Goal: Obtain resource: Download file/media

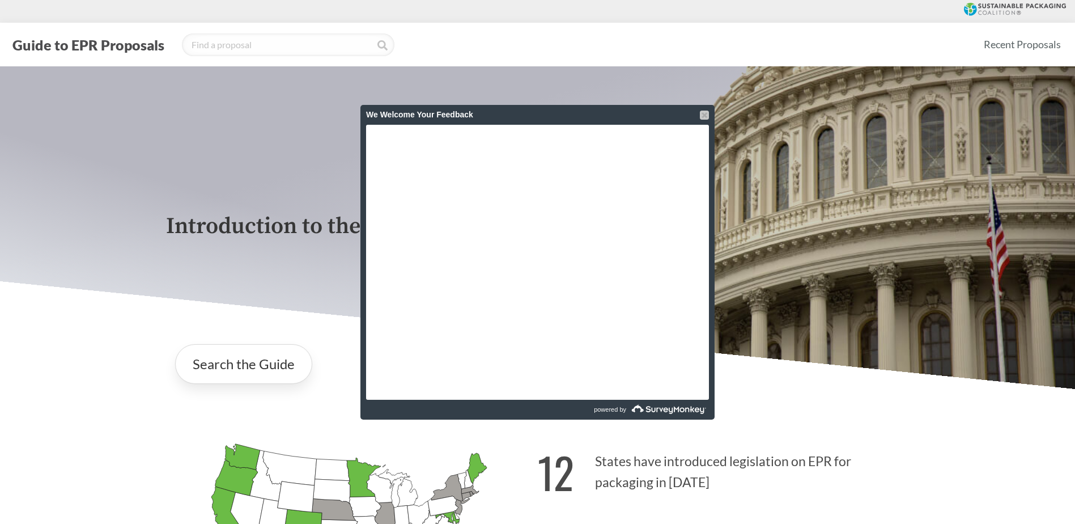
click at [703, 116] on div at bounding box center [704, 115] width 9 height 9
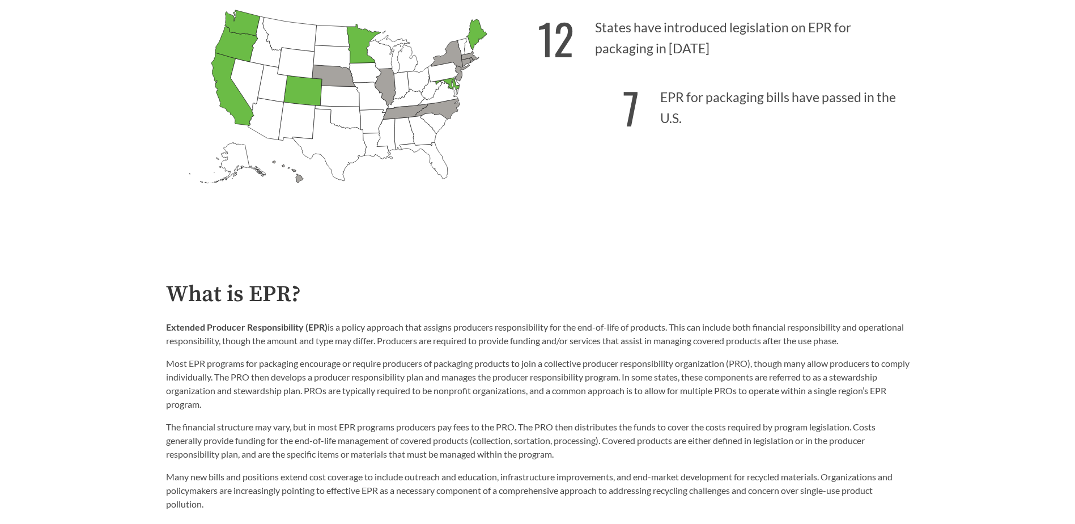
scroll to position [453, 0]
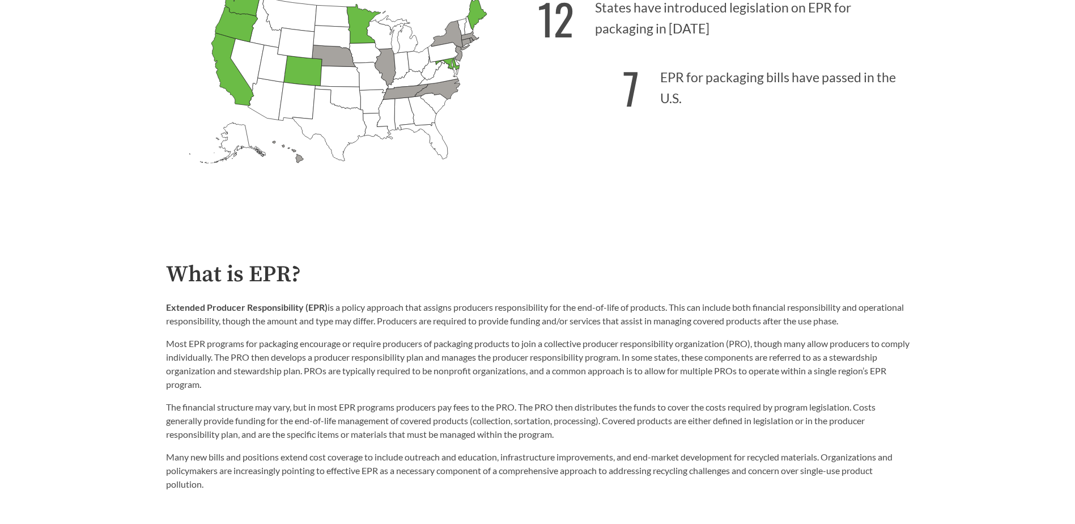
click at [237, 86] on icon "California Passed: 1" at bounding box center [232, 69] width 43 height 73
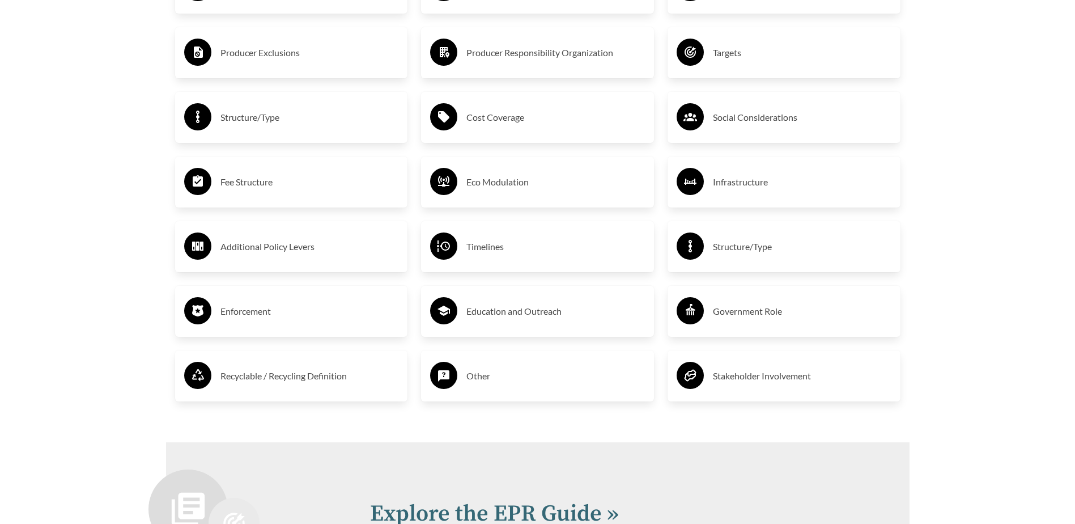
scroll to position [1984, 0]
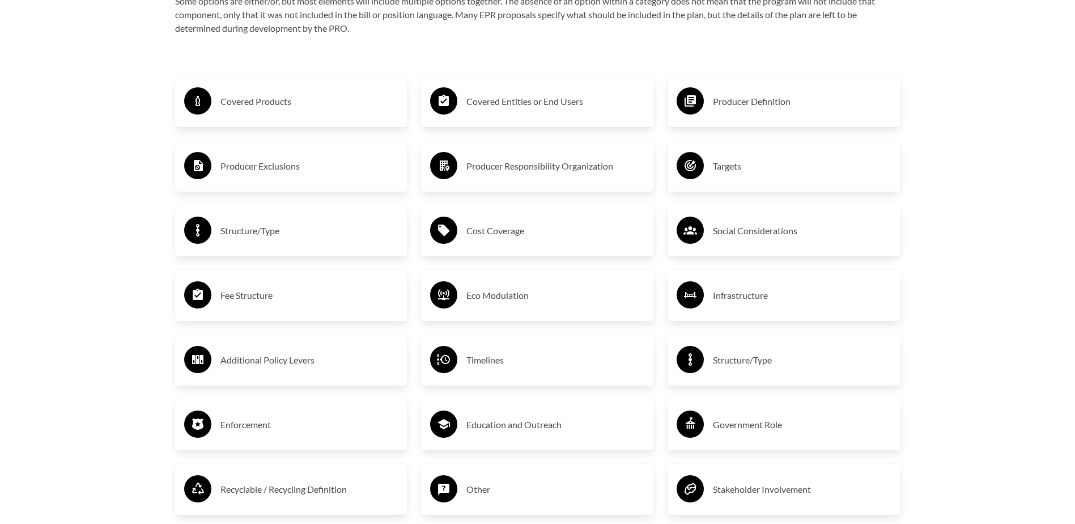
click at [275, 109] on h3 "Covered Products" at bounding box center [309, 101] width 179 height 18
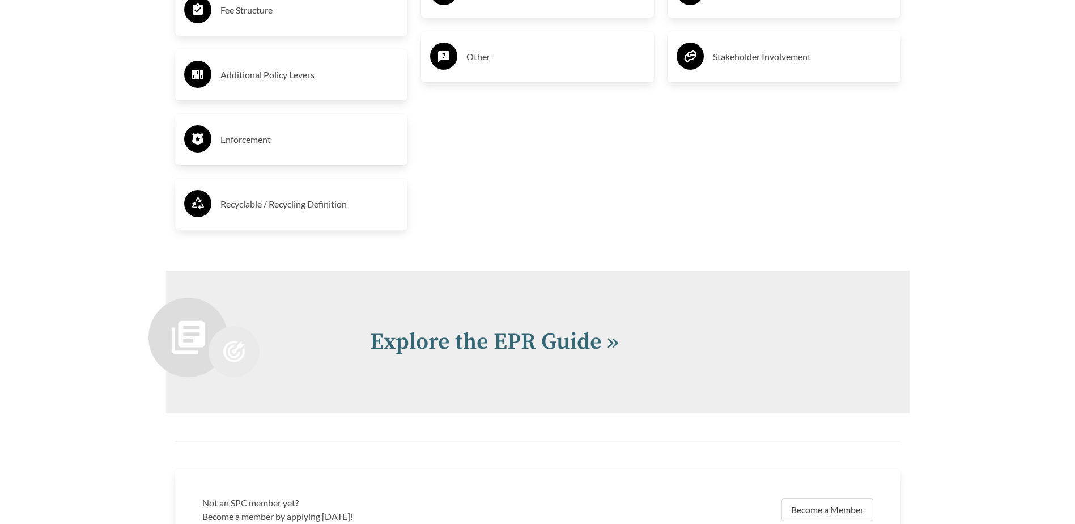
scroll to position [2550, 0]
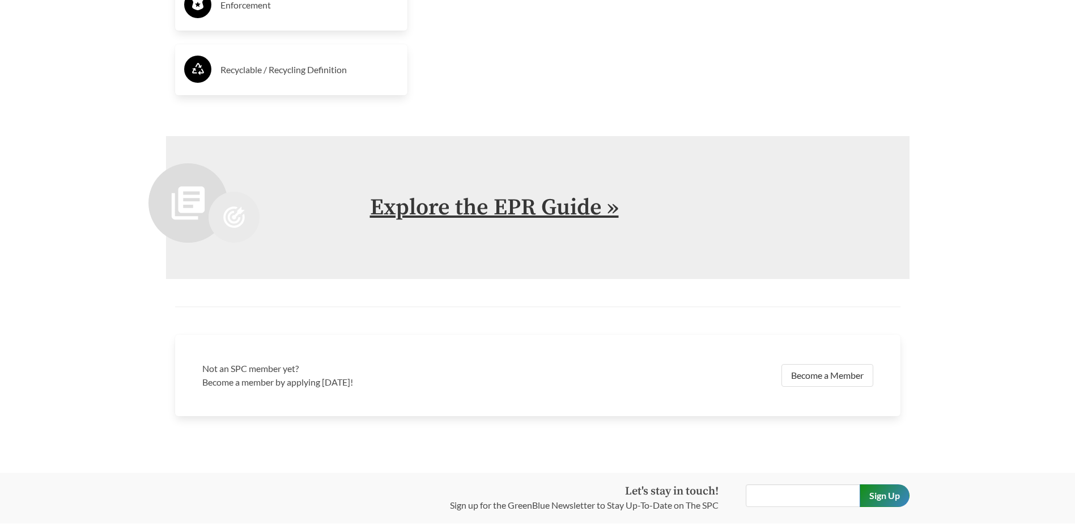
click at [534, 211] on link "Explore the EPR Guide »" at bounding box center [494, 207] width 249 height 28
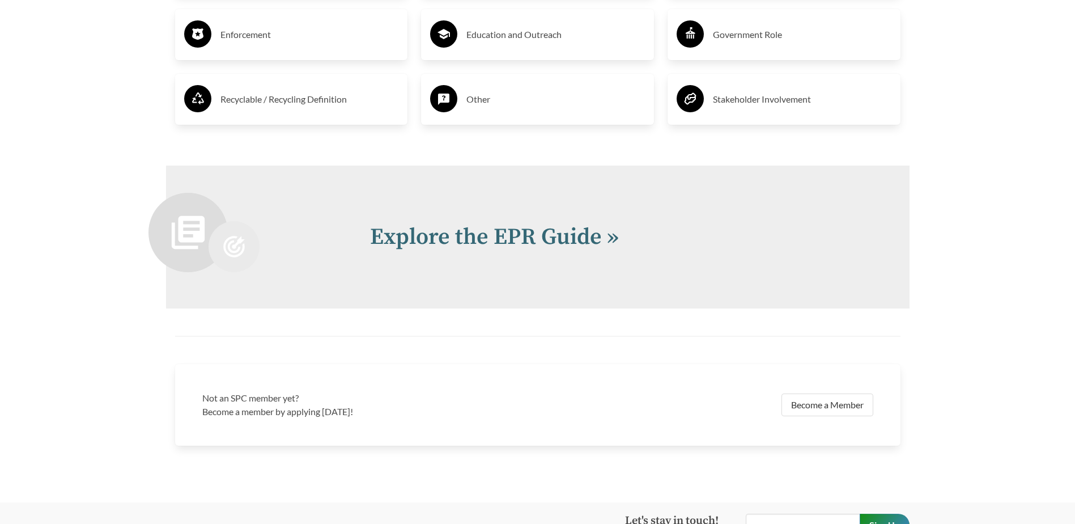
scroll to position [2380, 0]
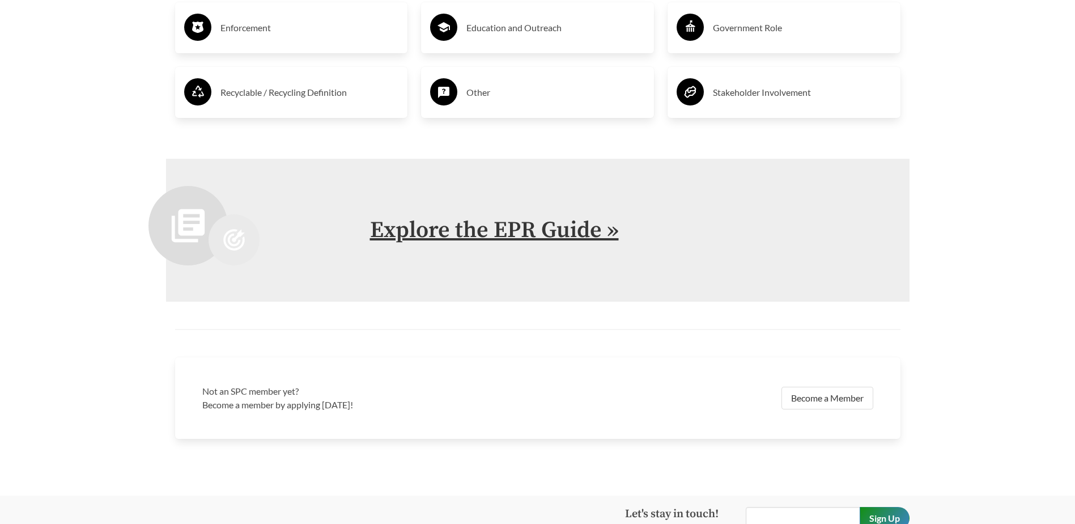
click at [457, 235] on link "Explore the EPR Guide »" at bounding box center [494, 230] width 249 height 28
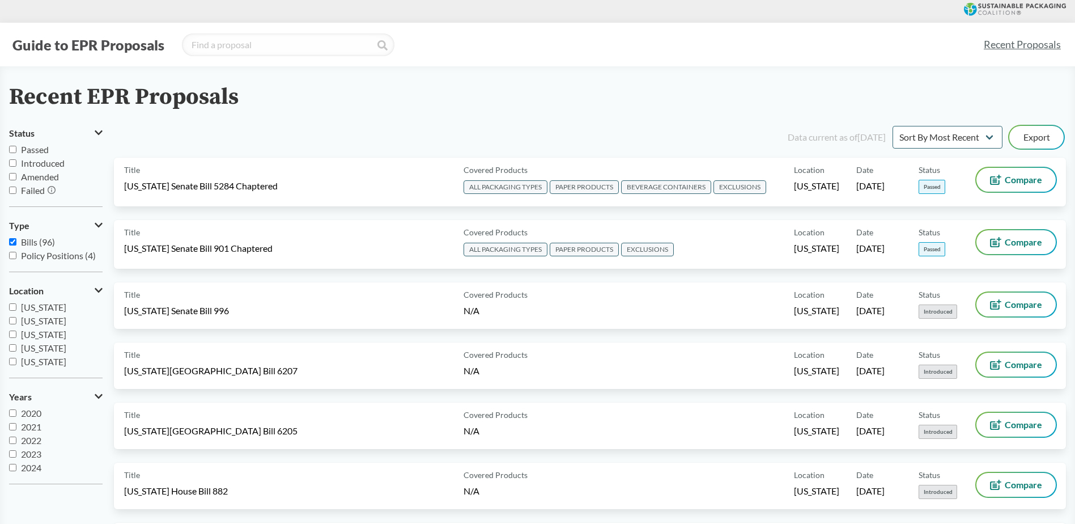
click at [14, 151] on input "Passed" at bounding box center [12, 149] width 7 height 7
checkbox input "true"
click at [12, 150] on input "Passed" at bounding box center [12, 149] width 7 height 7
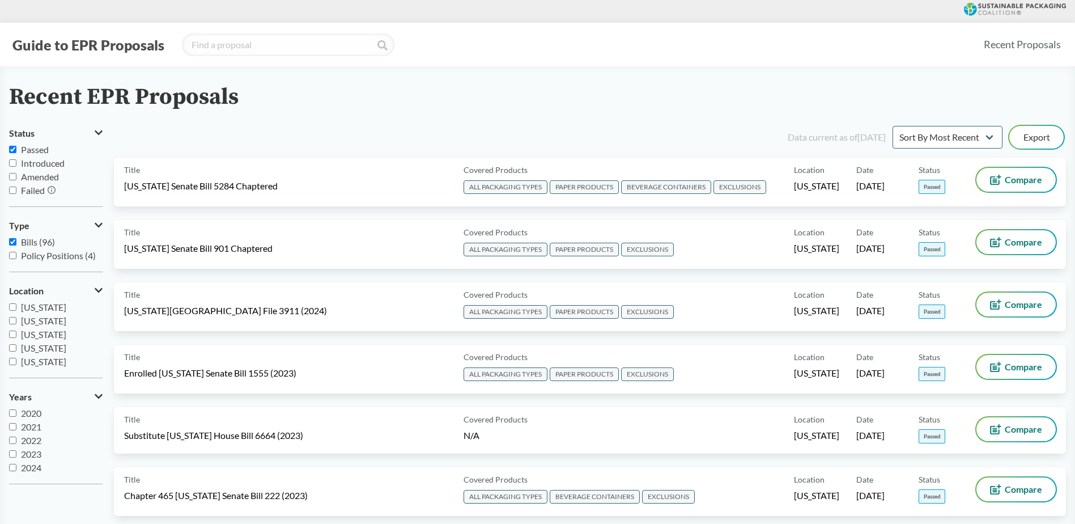
click at [12, 148] on input "Passed" at bounding box center [12, 149] width 7 height 7
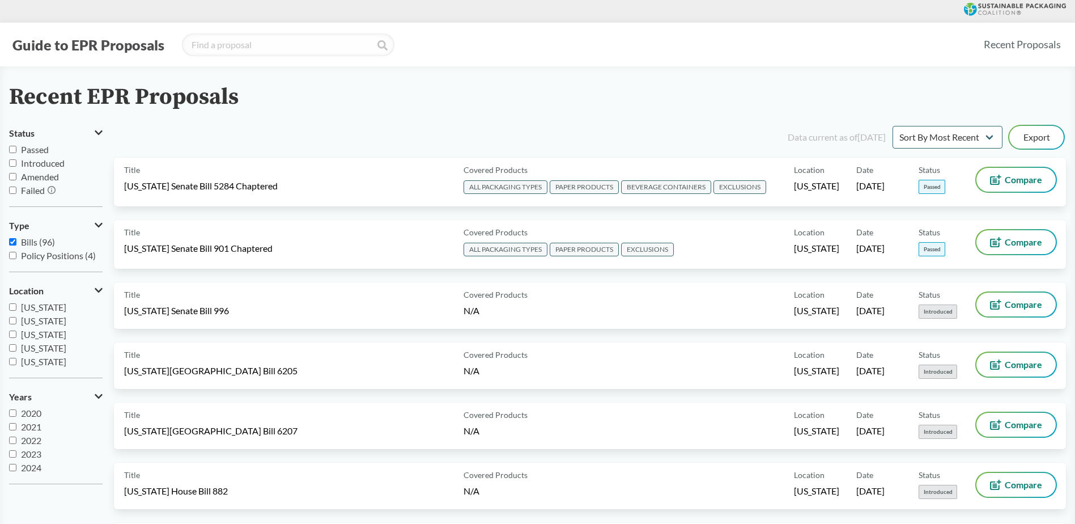
click at [12, 148] on input "Passed" at bounding box center [12, 149] width 7 height 7
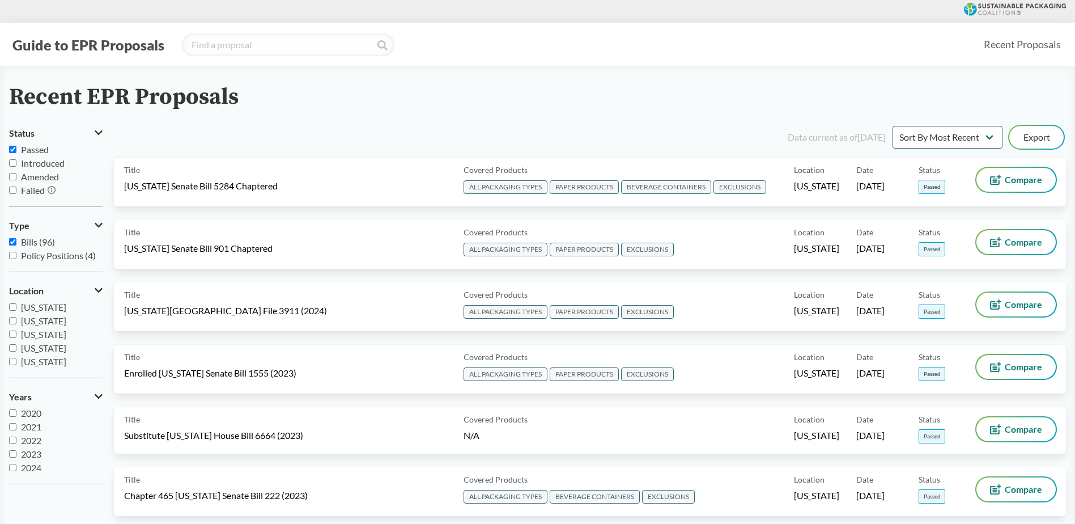
click at [12, 148] on input "Passed" at bounding box center [12, 149] width 7 height 7
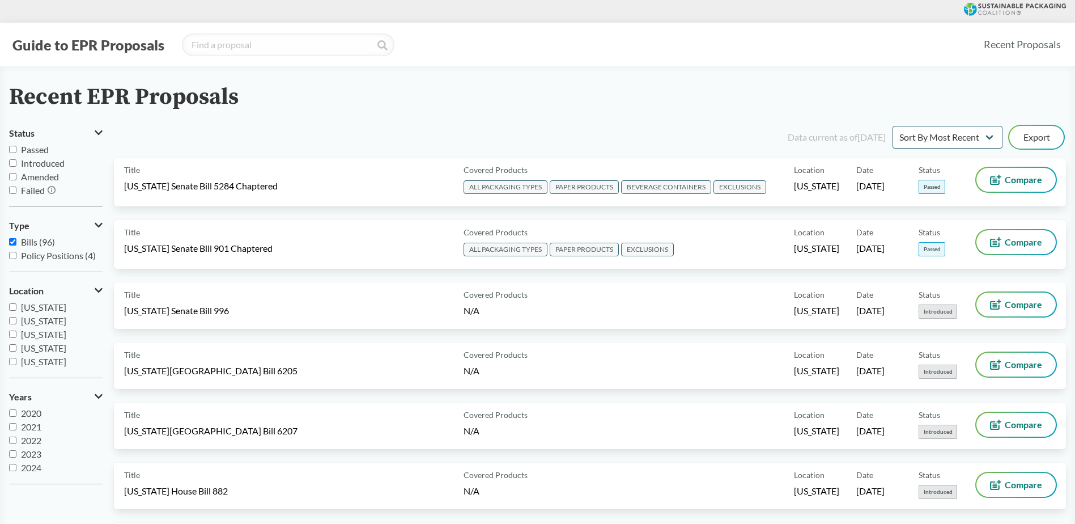
click at [14, 148] on input "Passed" at bounding box center [12, 149] width 7 height 7
checkbox input "true"
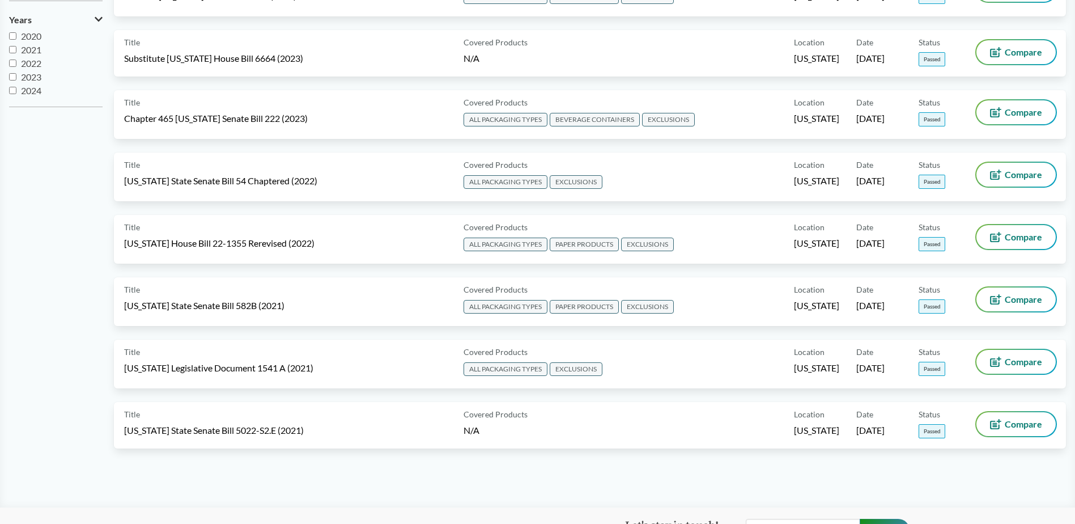
scroll to position [397, 0]
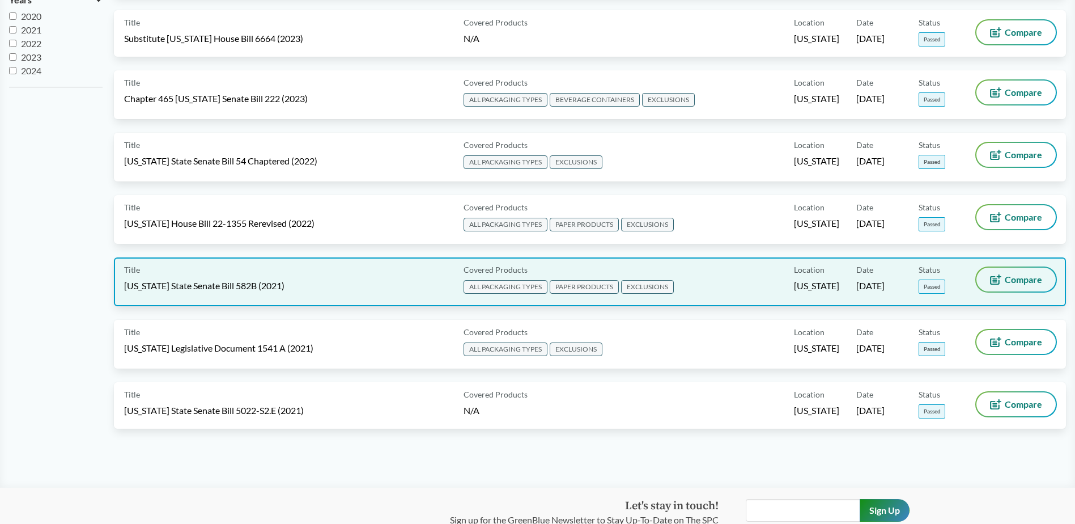
click at [1006, 280] on span "Compare" at bounding box center [1023, 279] width 37 height 9
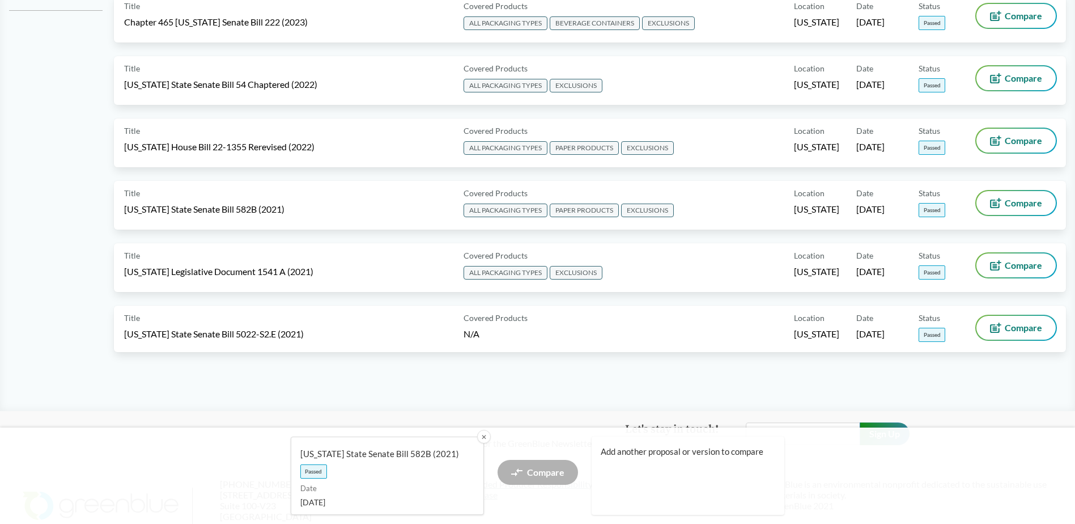
scroll to position [453, 0]
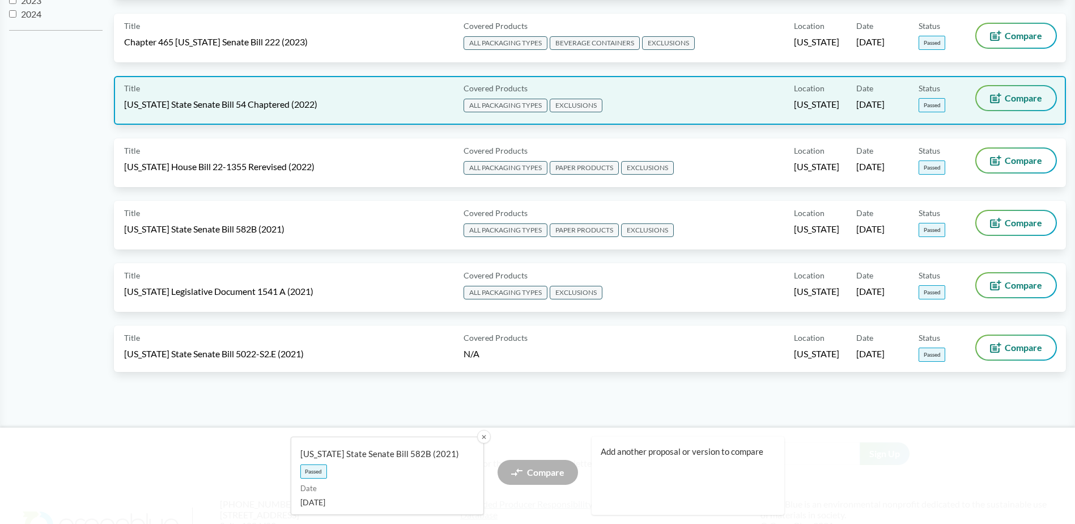
click at [1035, 101] on span "Compare" at bounding box center [1023, 98] width 37 height 9
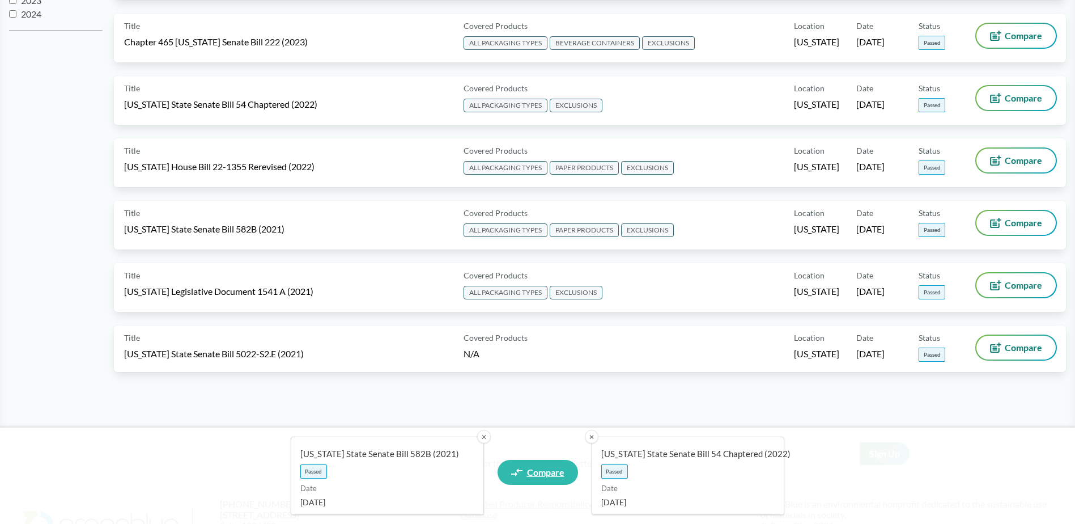
click at [537, 476] on span "Compare" at bounding box center [545, 472] width 37 height 9
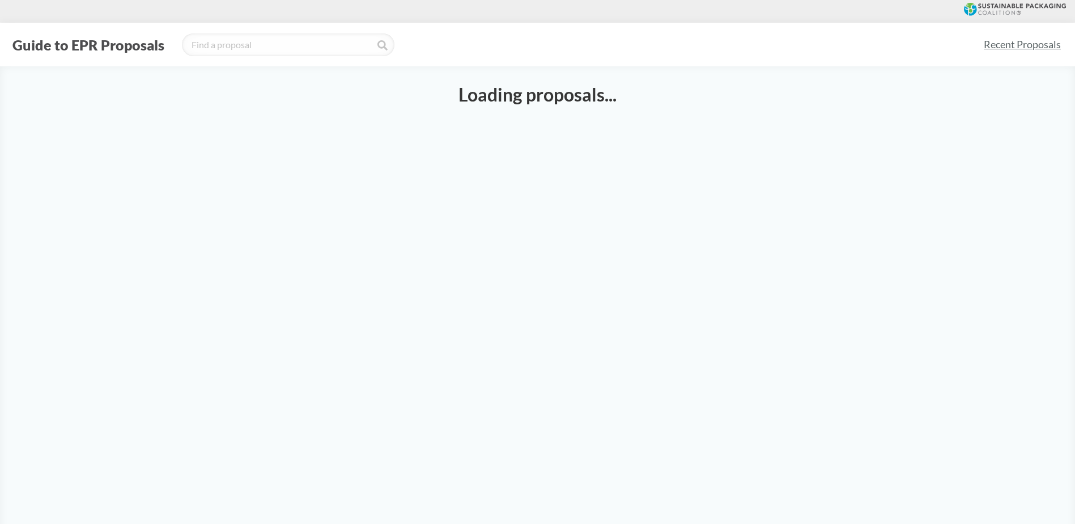
select select "SB582B"
select select "SB54CH"
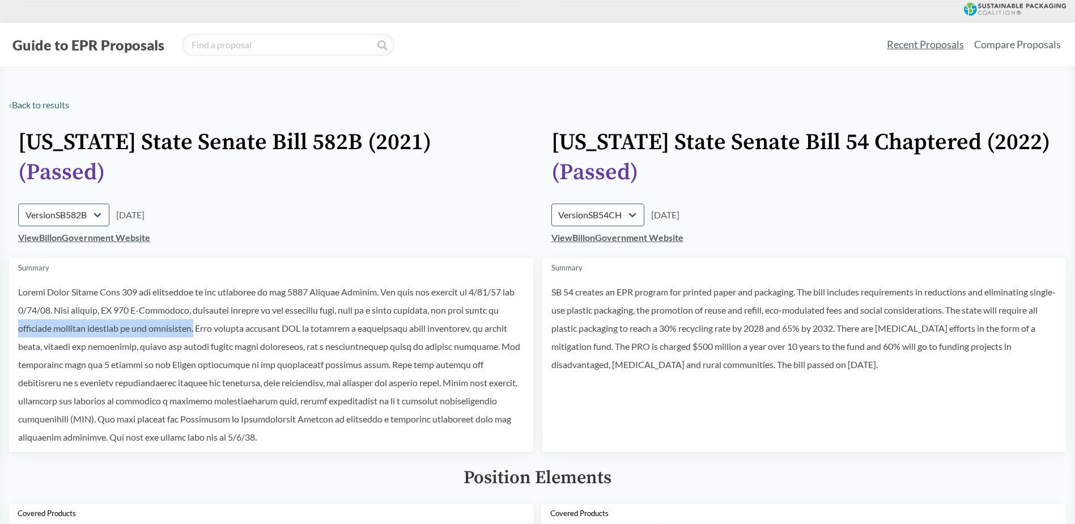
drag, startPoint x: 19, startPoint y: 330, endPoint x: 207, endPoint y: 324, distance: 188.3
click at [207, 324] on p at bounding box center [271, 364] width 506 height 163
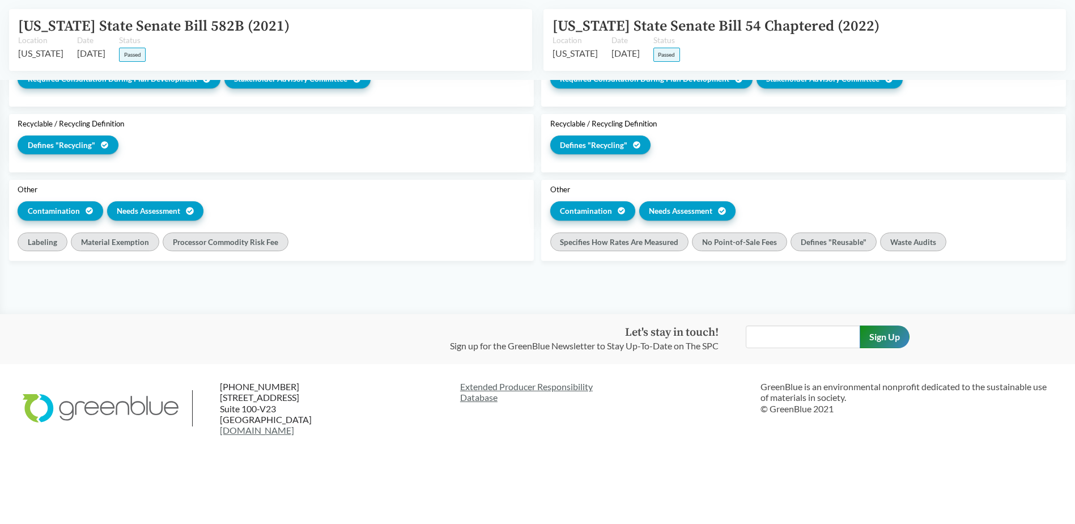
scroll to position [1782, 0]
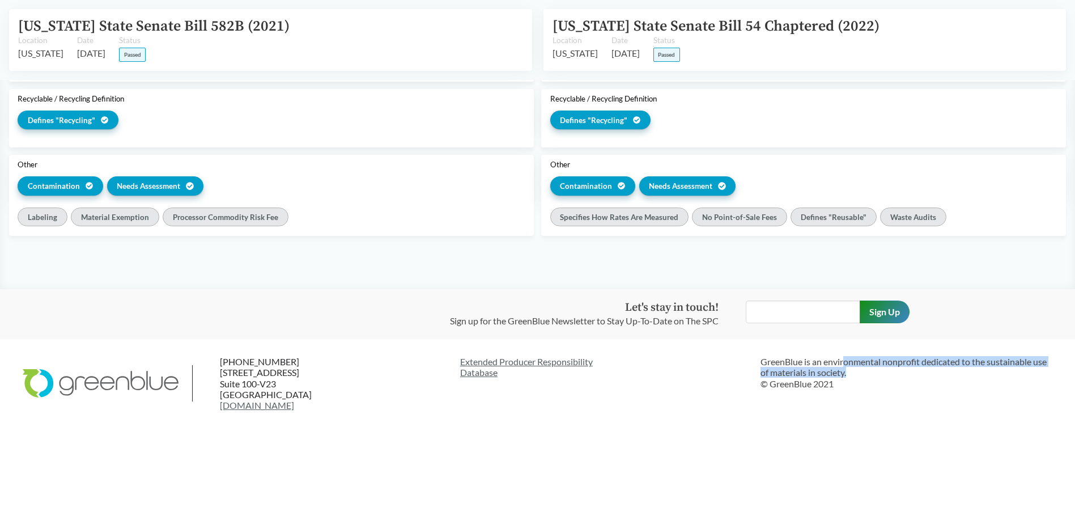
drag, startPoint x: 844, startPoint y: 365, endPoint x: 1041, endPoint y: 374, distance: 197.4
click at [1041, 374] on p "GreenBlue is an environmental nonprofit dedicated to the sustainable use of mat…" at bounding box center [907, 372] width 292 height 33
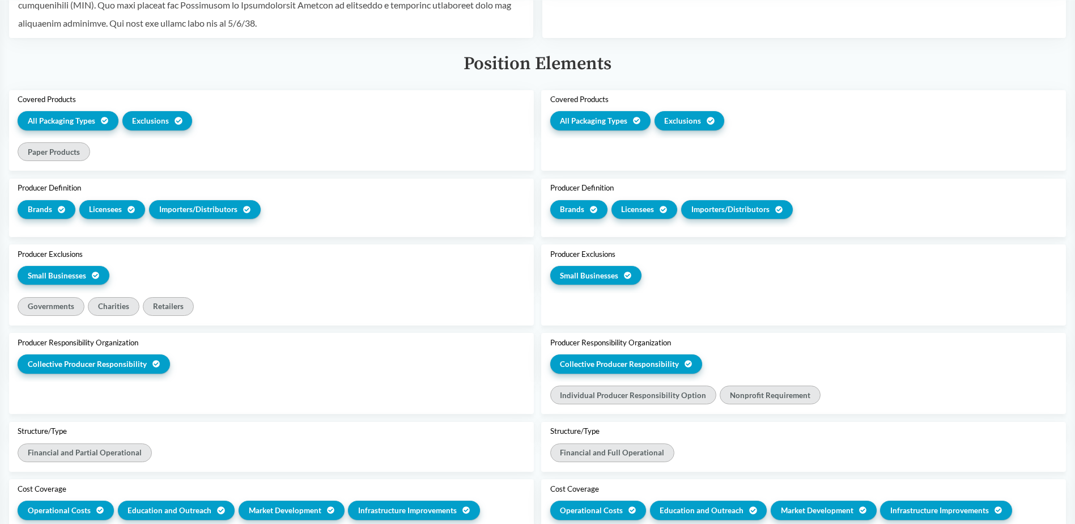
scroll to position [252, 0]
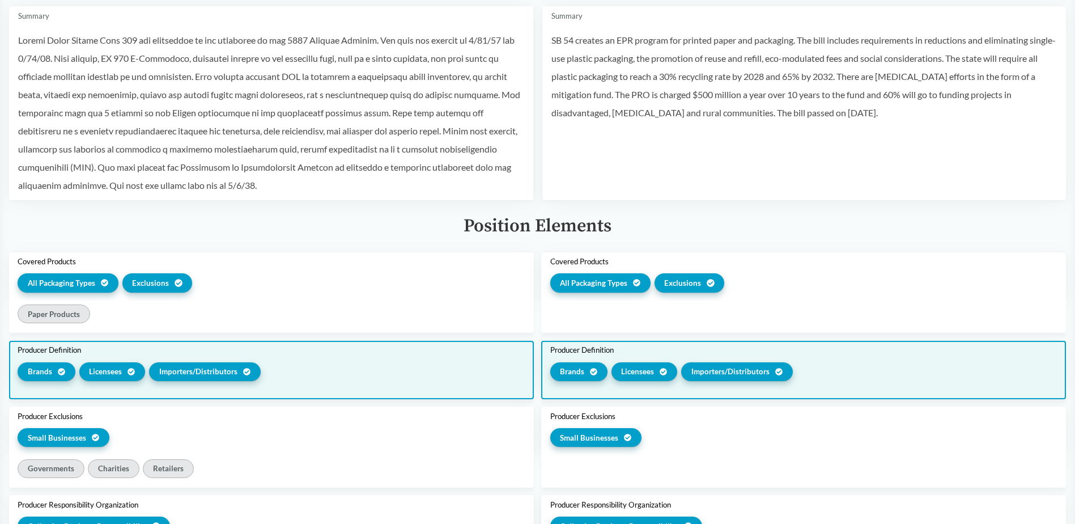
click at [37, 372] on span "Brands" at bounding box center [40, 371] width 24 height 11
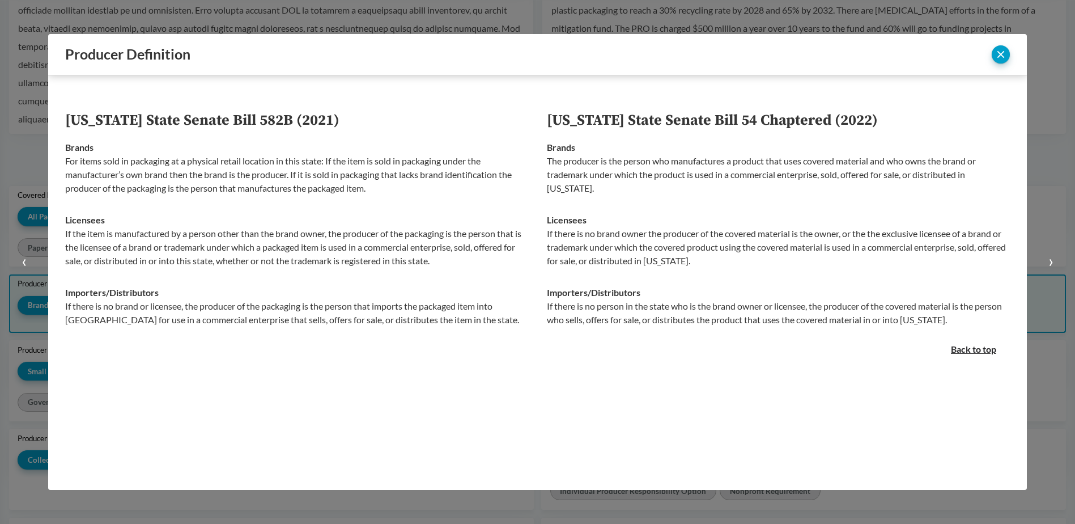
scroll to position [185, 0]
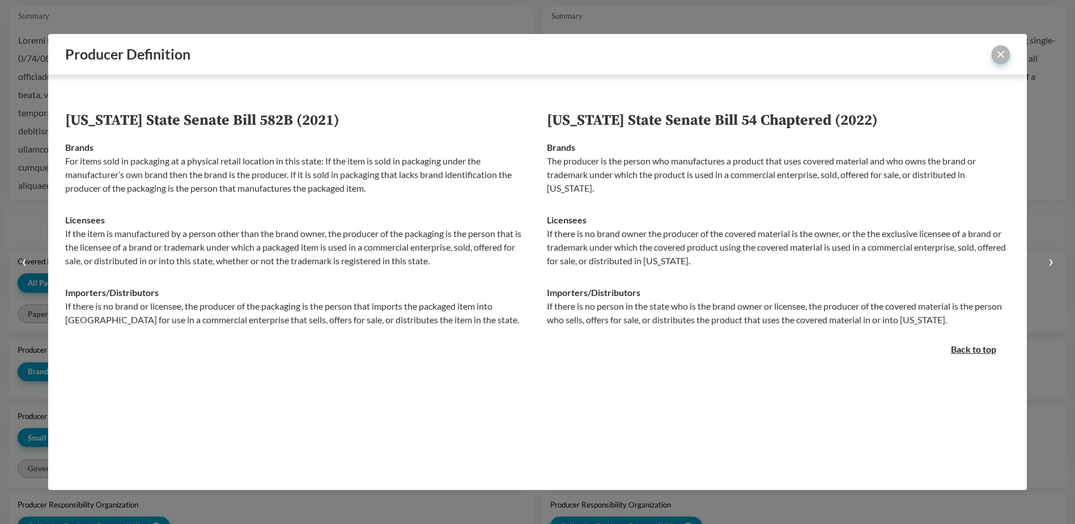
click at [998, 50] on button "close" at bounding box center [1001, 54] width 18 height 18
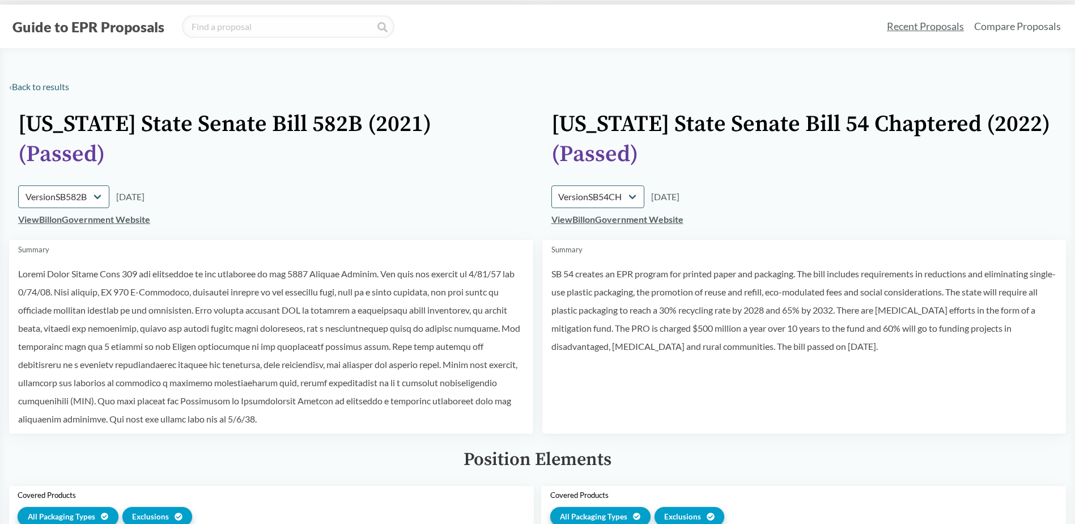
scroll to position [0, 0]
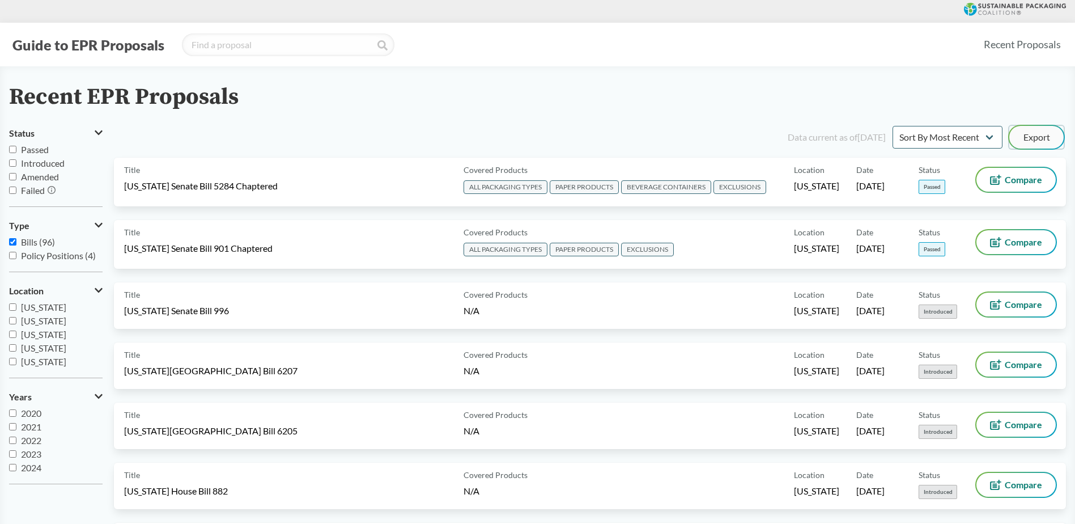
click at [1040, 140] on button "Export" at bounding box center [1036, 137] width 54 height 23
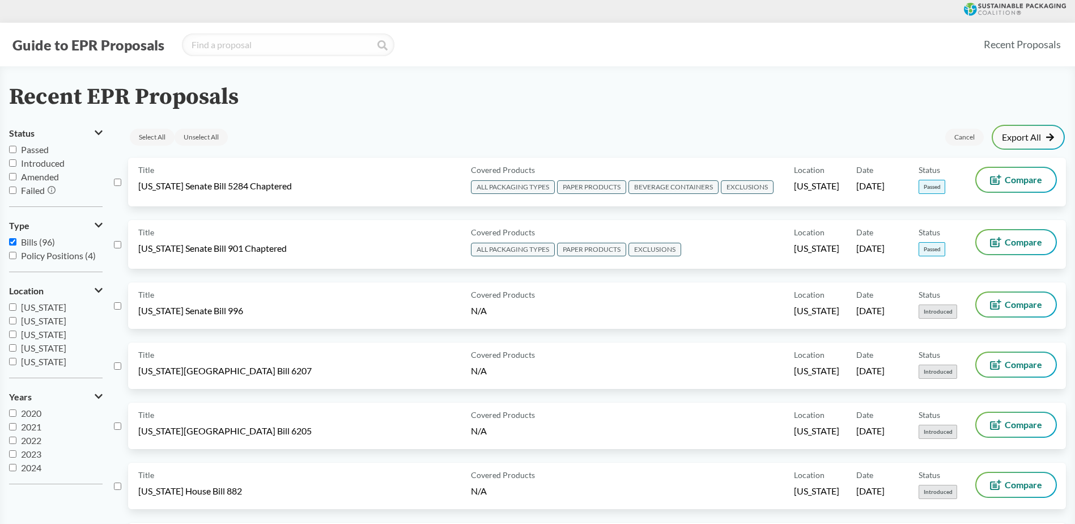
click at [1037, 139] on link "Export All" at bounding box center [1028, 137] width 53 height 9
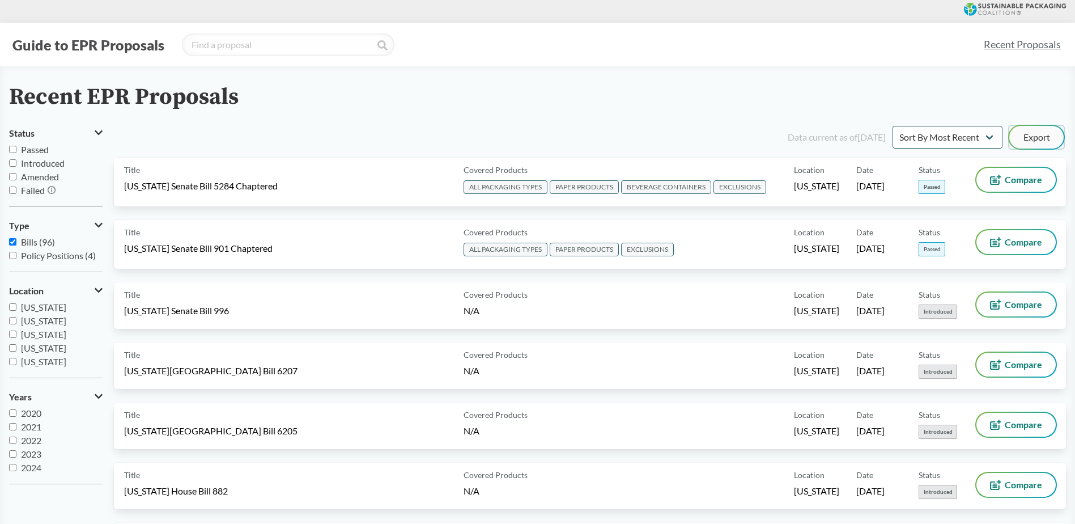
click at [1033, 132] on button "Export" at bounding box center [1036, 137] width 54 height 23
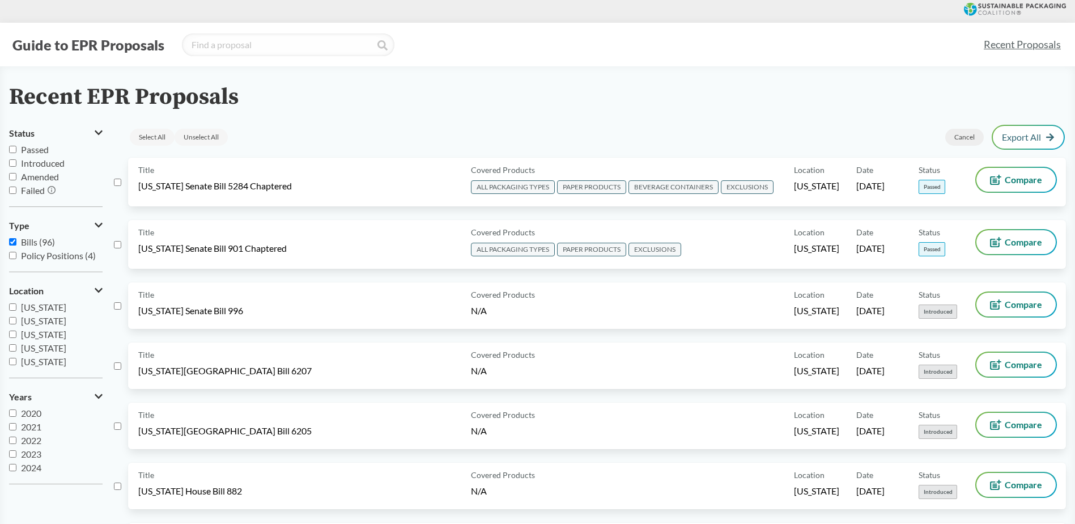
click at [969, 141] on div "Cancel" at bounding box center [964, 137] width 39 height 17
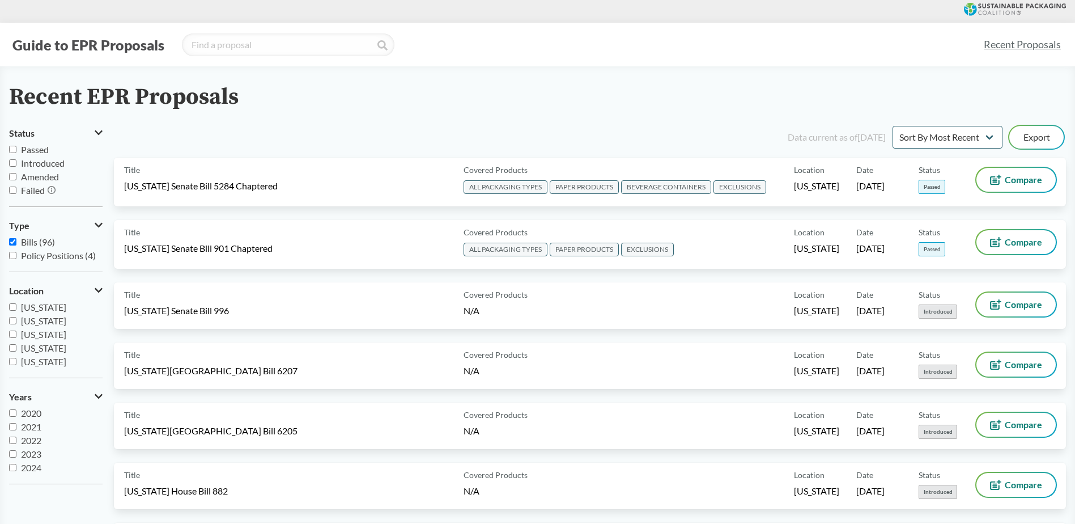
click at [13, 146] on input "Passed" at bounding box center [12, 149] width 7 height 7
checkbox input "true"
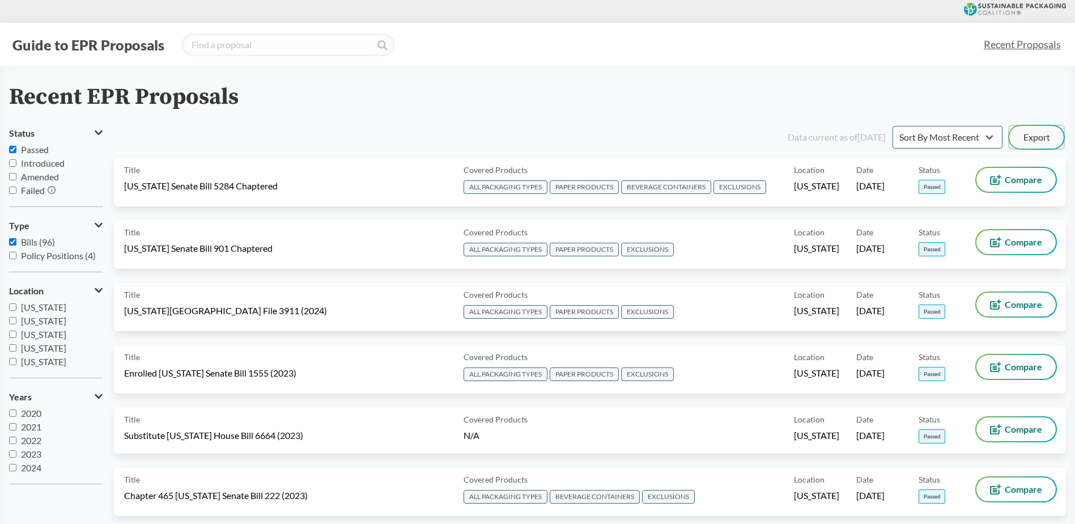
click at [1025, 132] on button "Export" at bounding box center [1036, 137] width 54 height 23
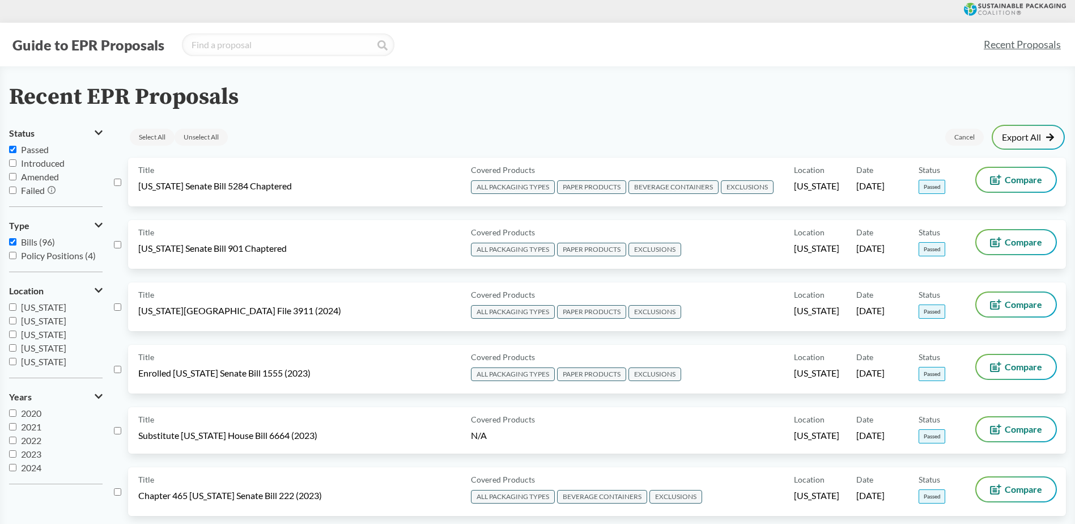
click at [1009, 131] on div "Export All" at bounding box center [1028, 137] width 71 height 23
click at [1038, 134] on link "Export All" at bounding box center [1028, 137] width 53 height 9
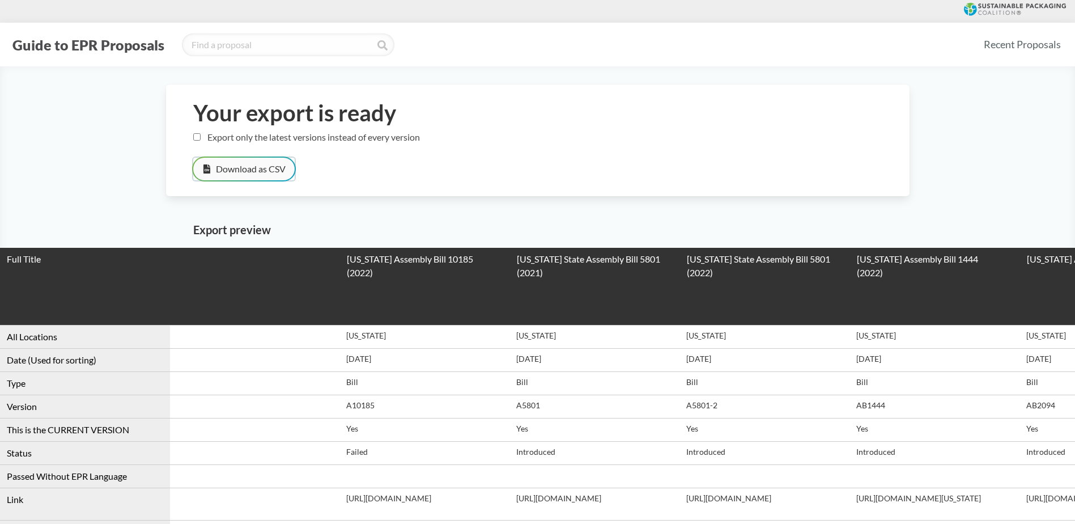
click at [239, 166] on button "Download as CSV" at bounding box center [243, 169] width 101 height 23
